Goal: Information Seeking & Learning: Learn about a topic

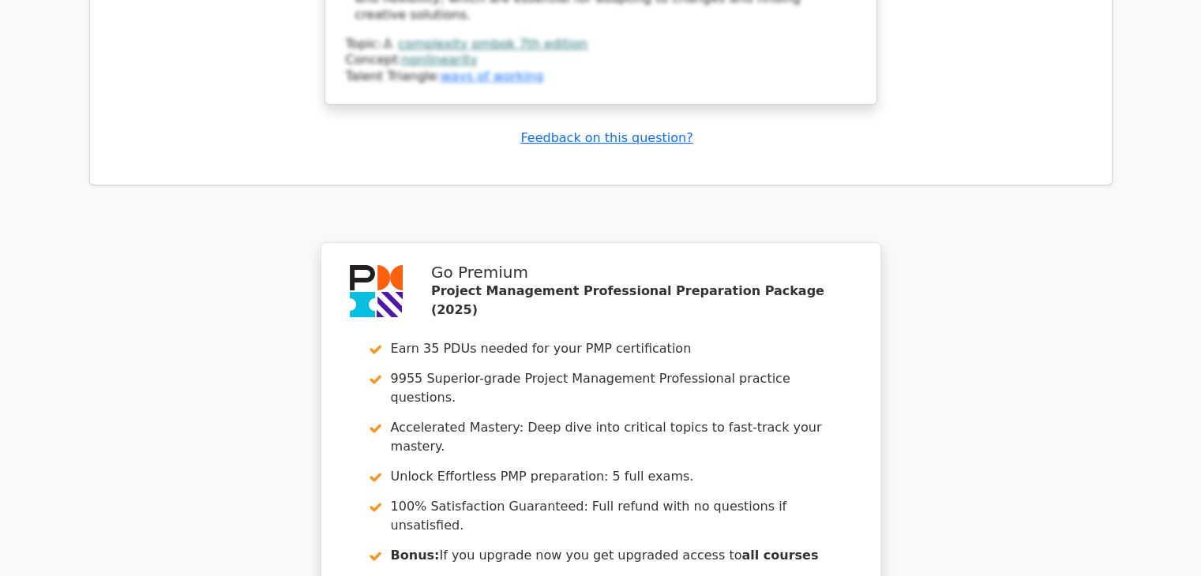
scroll to position [6260, 0]
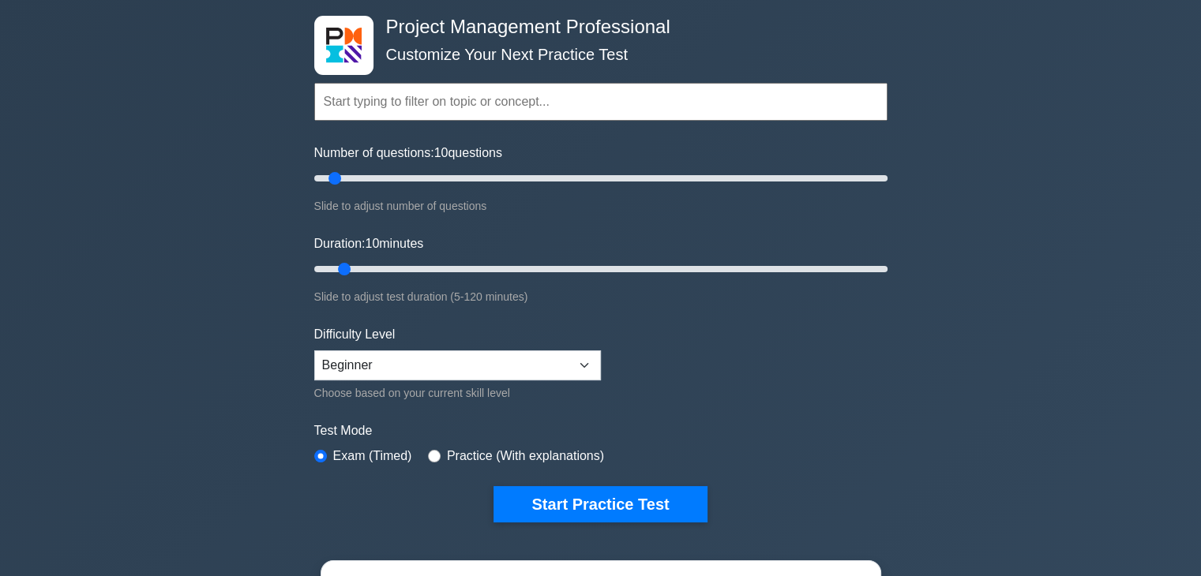
scroll to position [95, 0]
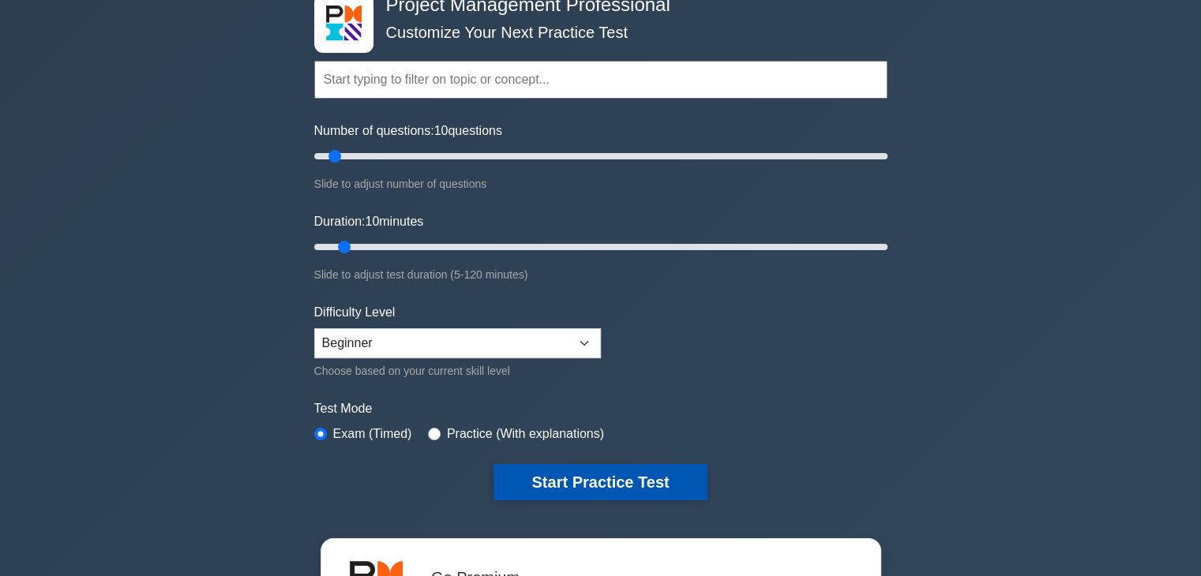
click at [580, 481] on button "Start Practice Test" at bounding box center [599, 482] width 213 height 36
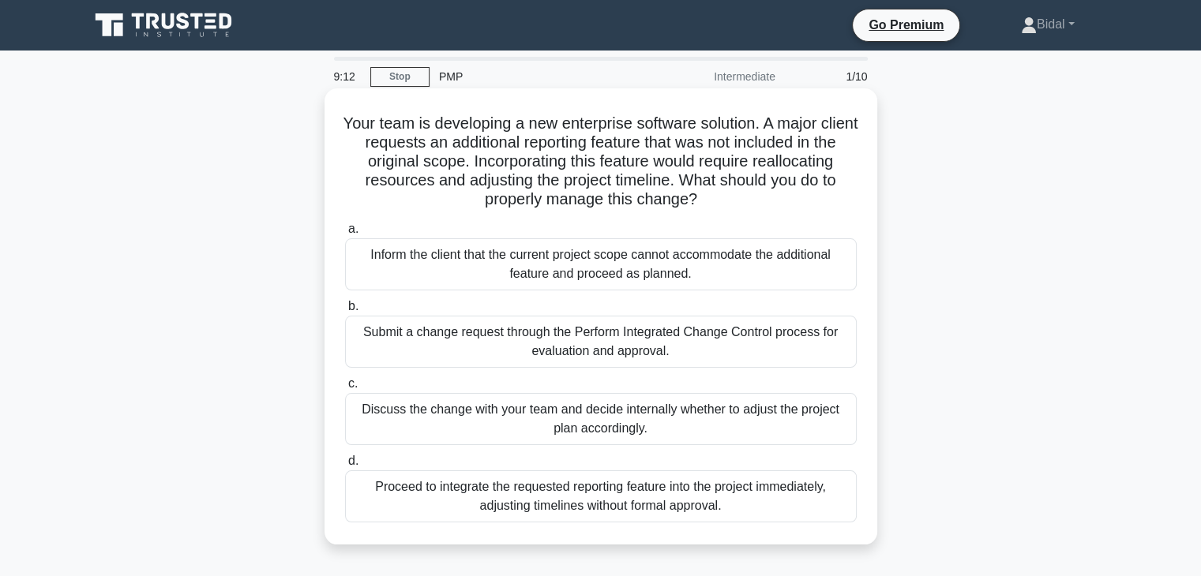
click at [557, 336] on div "Submit a change request through the Perform Integrated Change Control process f…" at bounding box center [601, 342] width 512 height 52
click at [345, 312] on input "b. Submit a change request through the Perform Integrated Change Control proces…" at bounding box center [345, 307] width 0 height 10
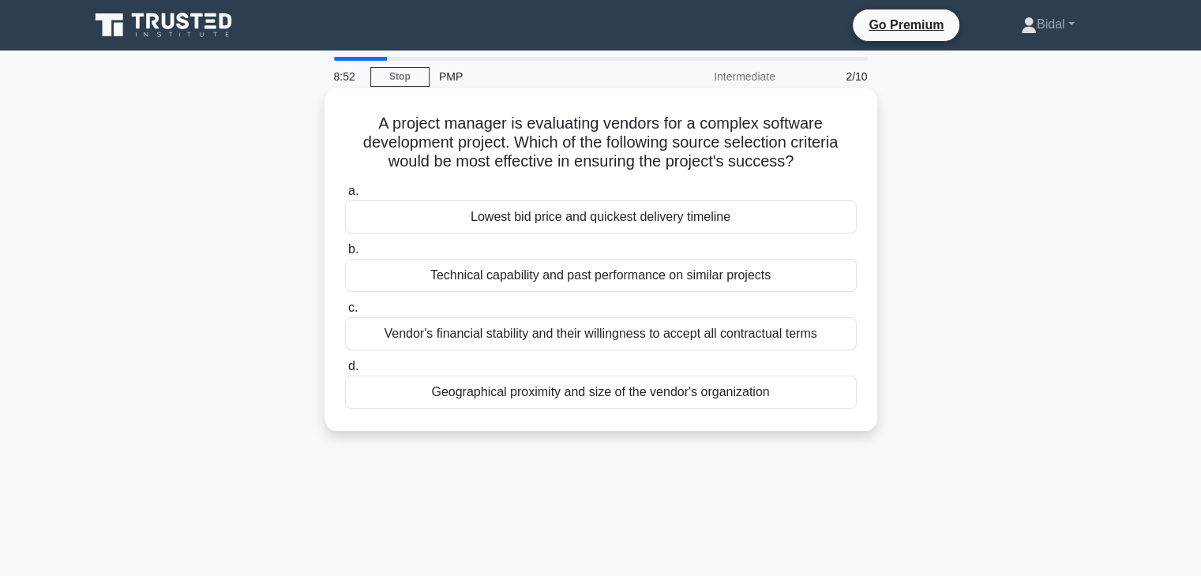
click at [634, 278] on div "Technical capability and past performance on similar projects" at bounding box center [601, 275] width 512 height 33
click at [345, 255] on input "b. Technical capability and past performance on similar projects" at bounding box center [345, 250] width 0 height 10
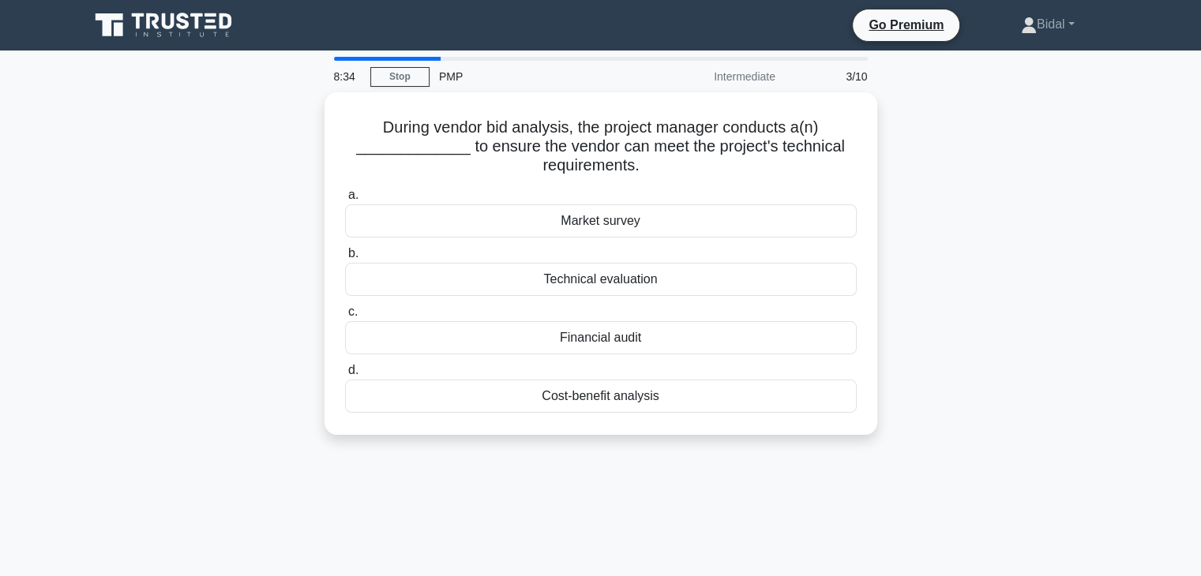
click at [634, 278] on div "Technical evaluation" at bounding box center [601, 279] width 512 height 33
click at [345, 259] on input "b. Technical evaluation" at bounding box center [345, 254] width 0 height 10
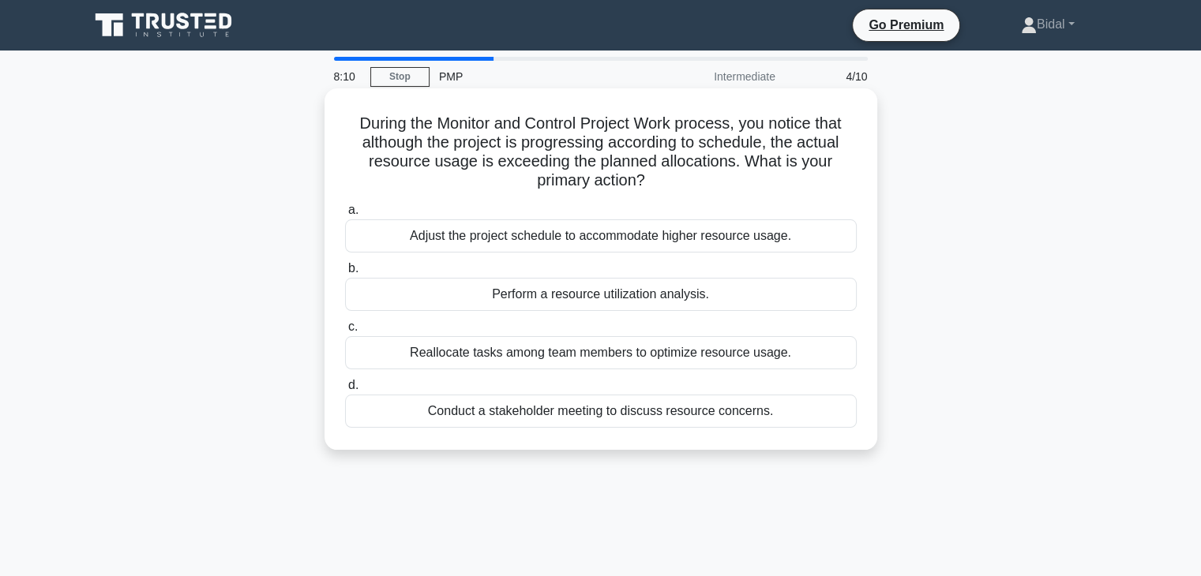
click at [612, 295] on div "Perform a resource utilization analysis." at bounding box center [601, 294] width 512 height 33
click at [345, 274] on input "b. Perform a resource utilization analysis." at bounding box center [345, 269] width 0 height 10
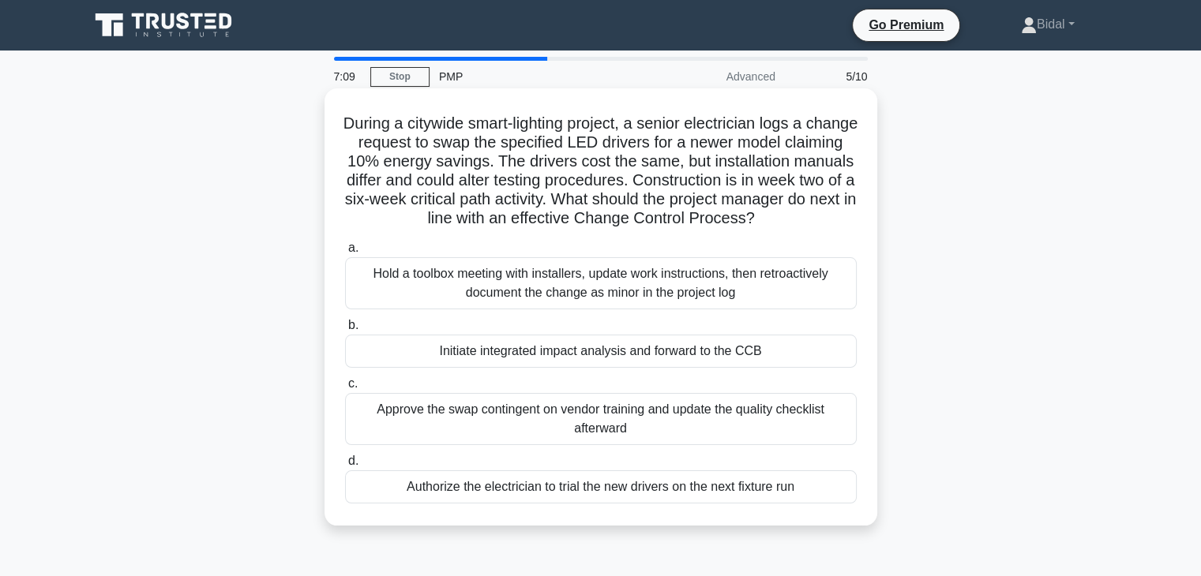
click at [619, 281] on div "Hold a toolbox meeting with installers, update work instructions, then retroact…" at bounding box center [601, 283] width 512 height 52
click at [345, 253] on input "a. Hold a toolbox meeting with installers, update work instructions, then retro…" at bounding box center [345, 248] width 0 height 10
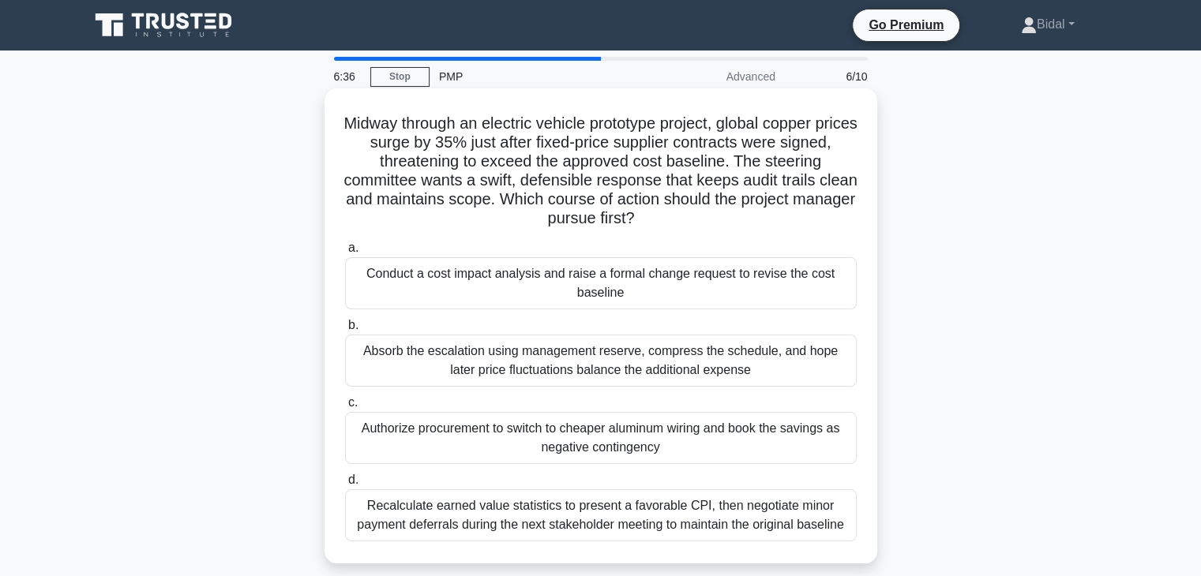
click at [605, 527] on div "Recalculate earned value statistics to present a favorable CPI, then negotiate …" at bounding box center [601, 516] width 512 height 52
click at [345, 486] on input "d. Recalculate earned value statistics to present a favorable CPI, then negotia…" at bounding box center [345, 480] width 0 height 10
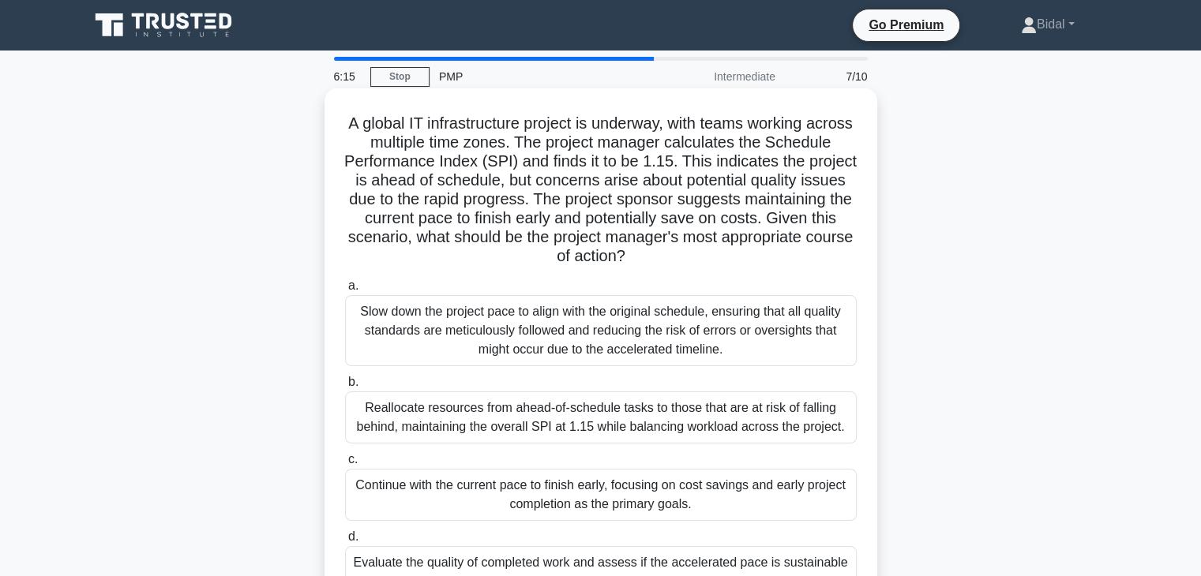
click at [575, 405] on div "Reallocate resources from ahead-of-schedule tasks to those that are at risk of …" at bounding box center [601, 418] width 512 height 52
click at [345, 388] on input "b. Reallocate resources from ahead-of-schedule tasks to those that are at risk …" at bounding box center [345, 382] width 0 height 10
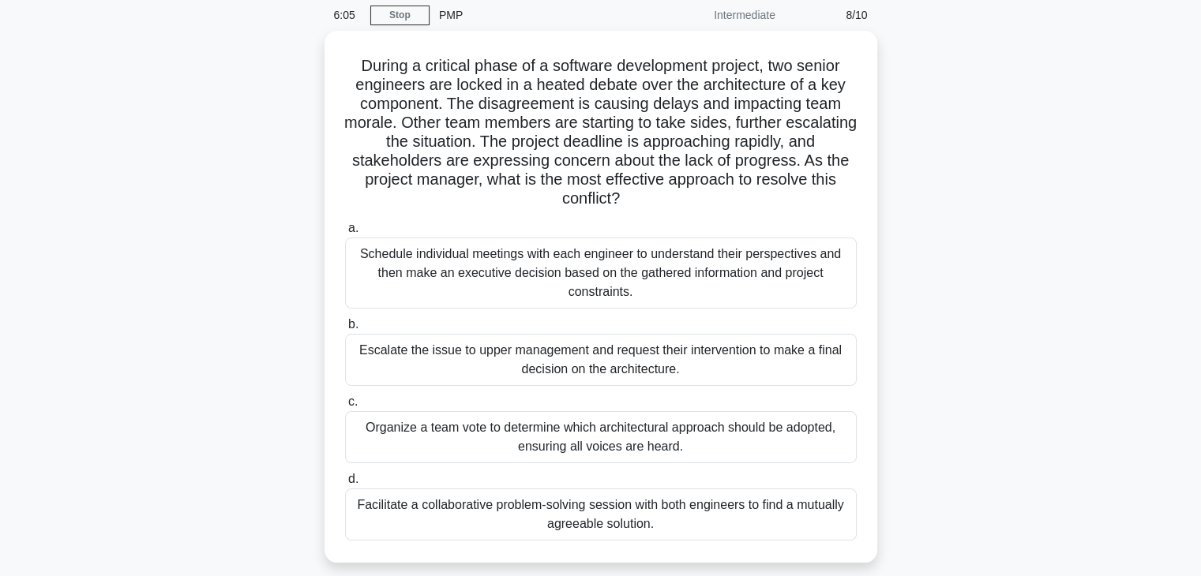
scroll to position [63, 0]
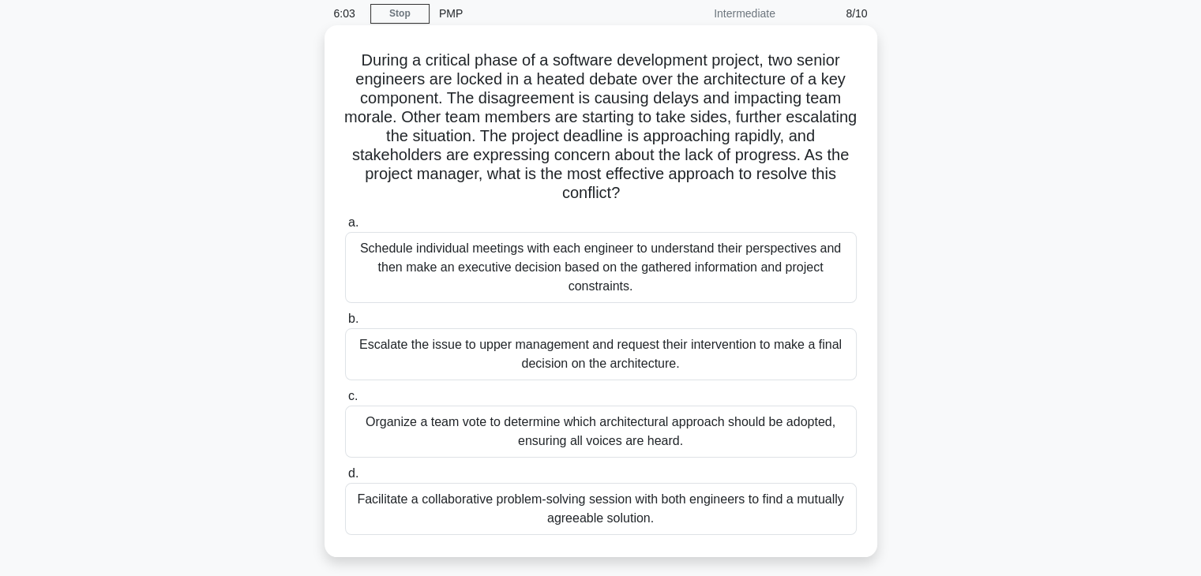
click at [562, 511] on div "Facilitate a collaborative problem-solving session with both engineers to find …" at bounding box center [601, 509] width 512 height 52
click at [345, 479] on input "d. Facilitate a collaborative problem-solving session with both engineers to fi…" at bounding box center [345, 474] width 0 height 10
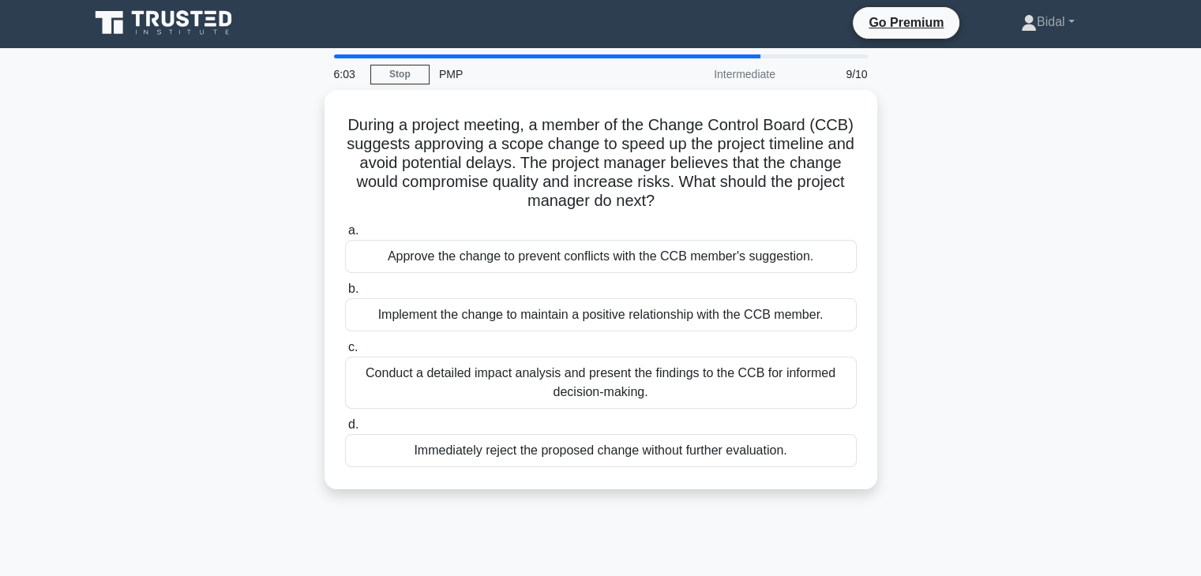
scroll to position [0, 0]
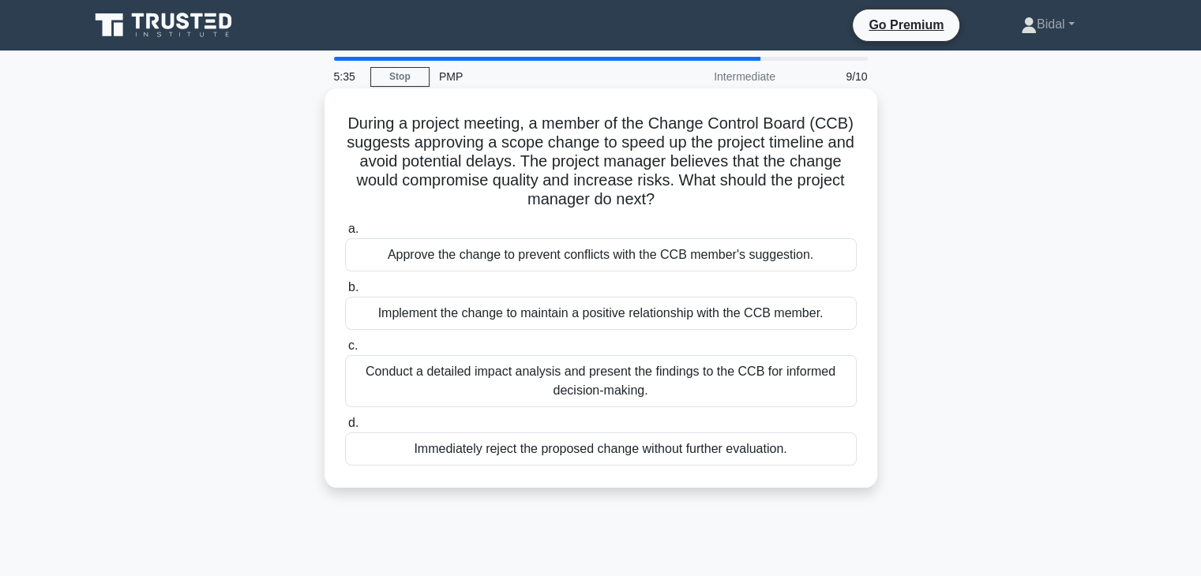
click at [625, 377] on div "Conduct a detailed impact analysis and present the findings to the CCB for info…" at bounding box center [601, 381] width 512 height 52
click at [345, 351] on input "c. Conduct a detailed impact analysis and present the findings to the CCB for i…" at bounding box center [345, 346] width 0 height 10
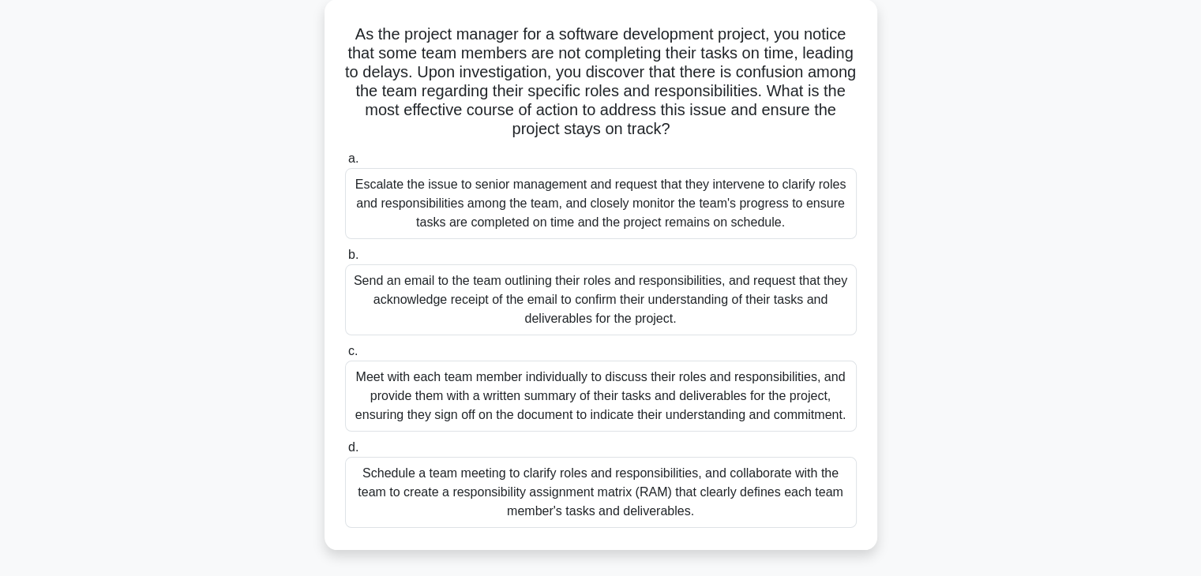
scroll to position [95, 0]
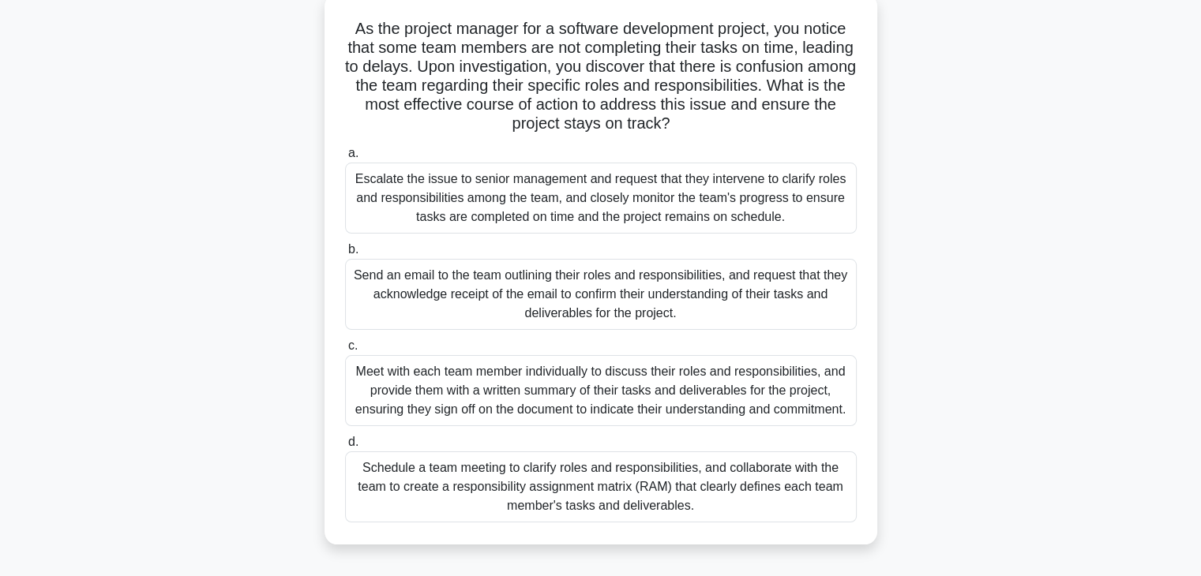
click at [655, 408] on div "Meet with each team member individually to discuss their roles and responsibili…" at bounding box center [601, 390] width 512 height 71
click at [345, 351] on input "c. Meet with each team member individually to discuss their roles and responsib…" at bounding box center [345, 346] width 0 height 10
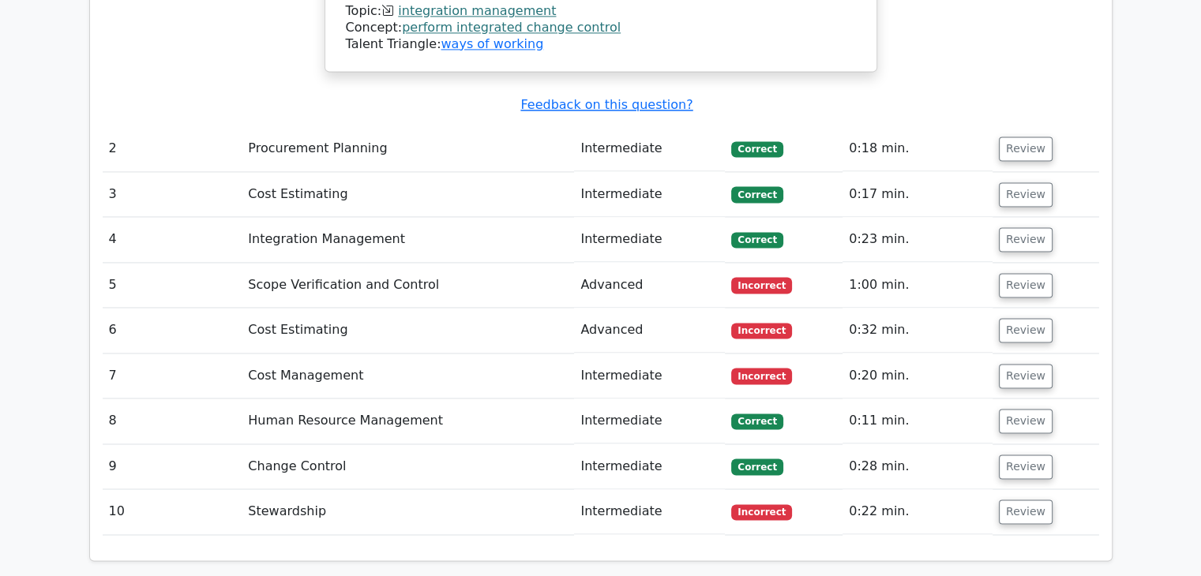
scroll to position [2432, 0]
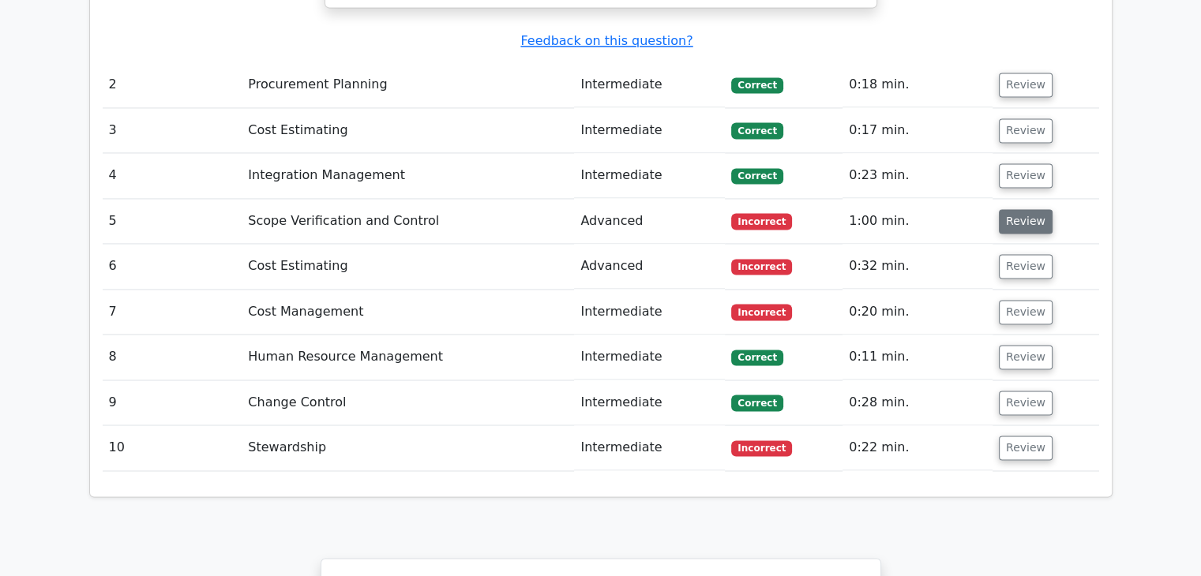
click at [1018, 209] on button "Review" at bounding box center [1026, 221] width 54 height 24
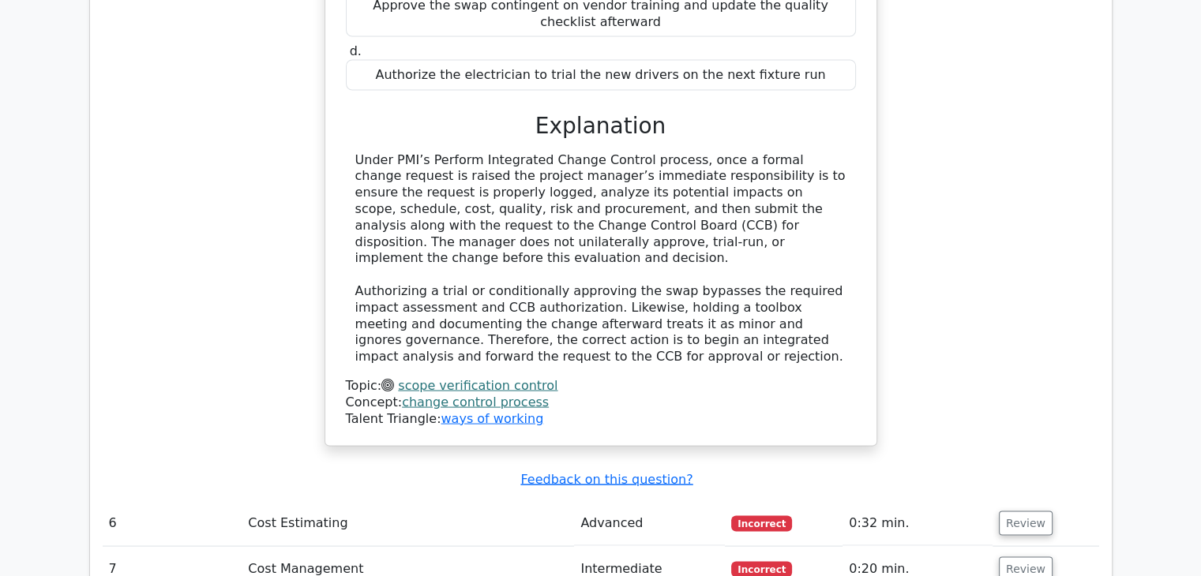
scroll to position [3000, 0]
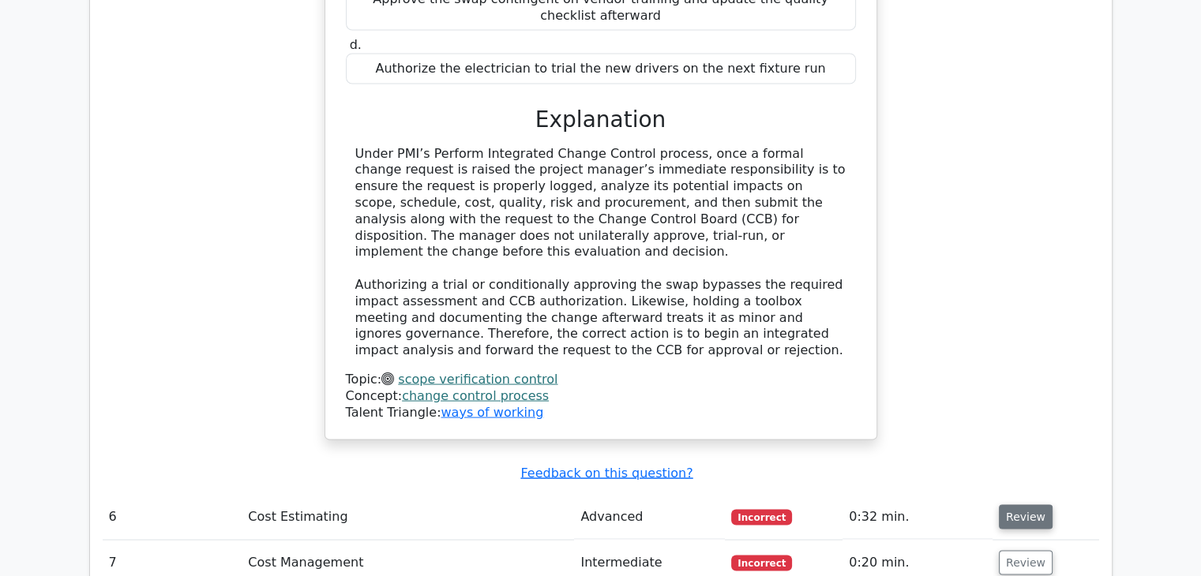
click at [1012, 505] on button "Review" at bounding box center [1026, 517] width 54 height 24
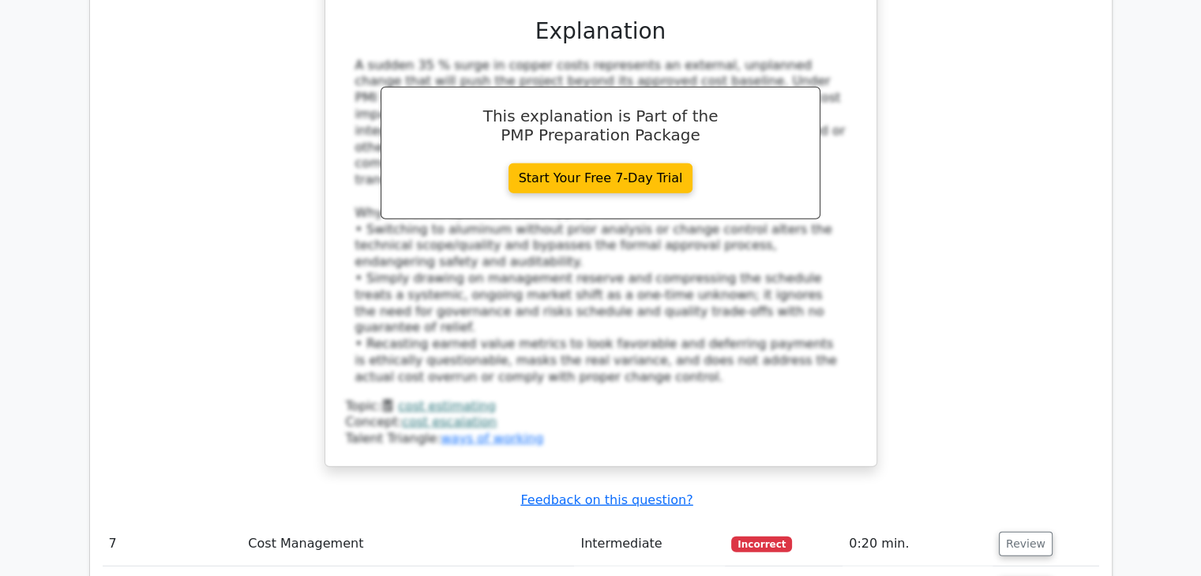
scroll to position [4137, 0]
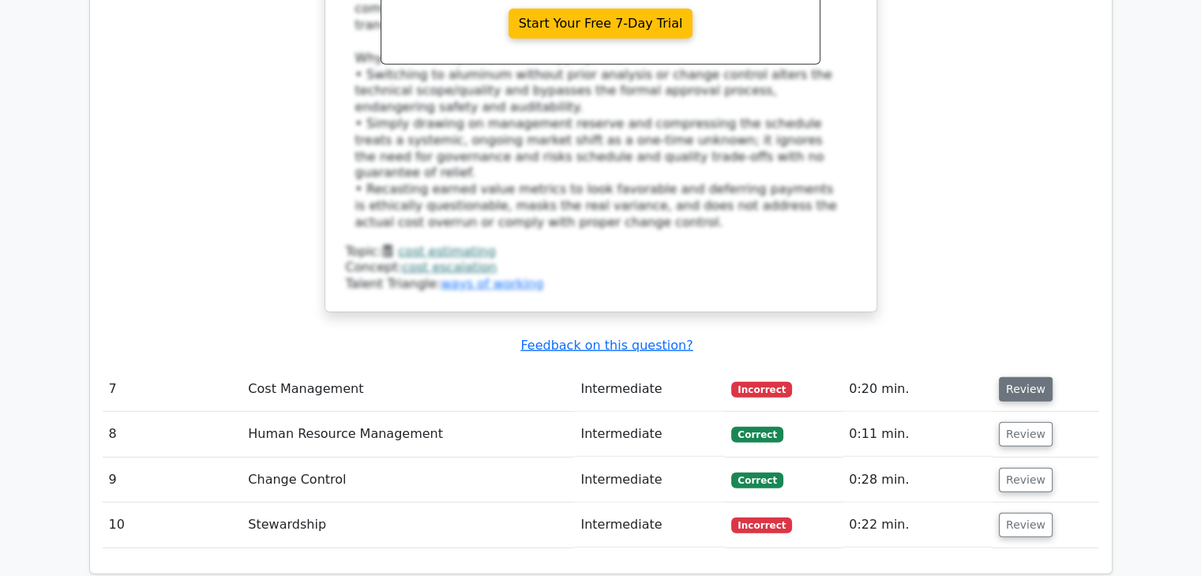
click at [1021, 377] on button "Review" at bounding box center [1026, 389] width 54 height 24
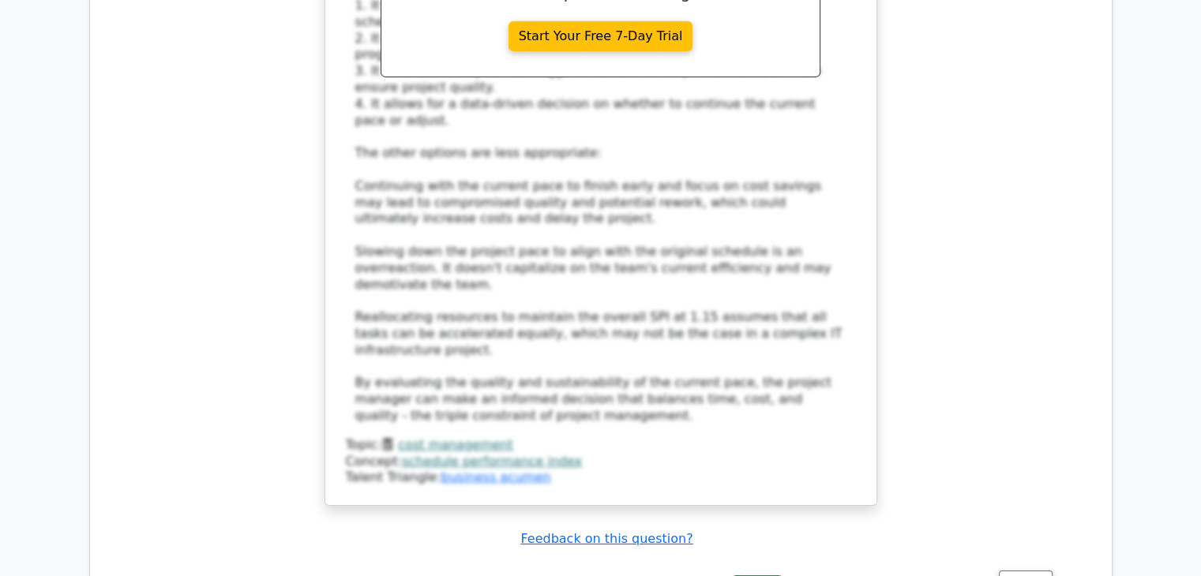
scroll to position [5211, 0]
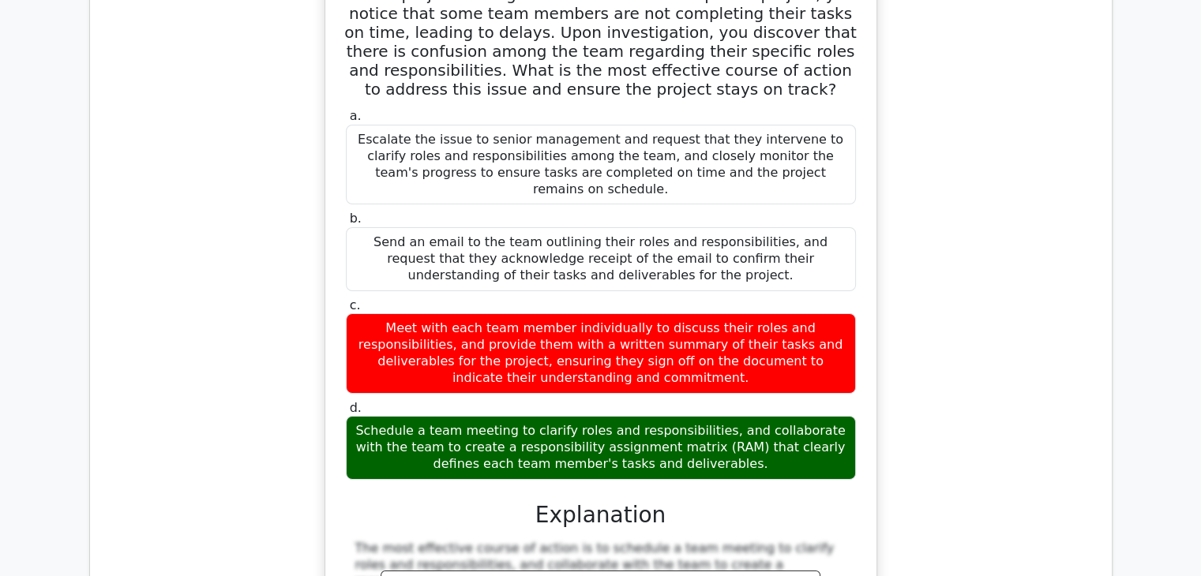
scroll to position [5875, 0]
